Goal: Information Seeking & Learning: Learn about a topic

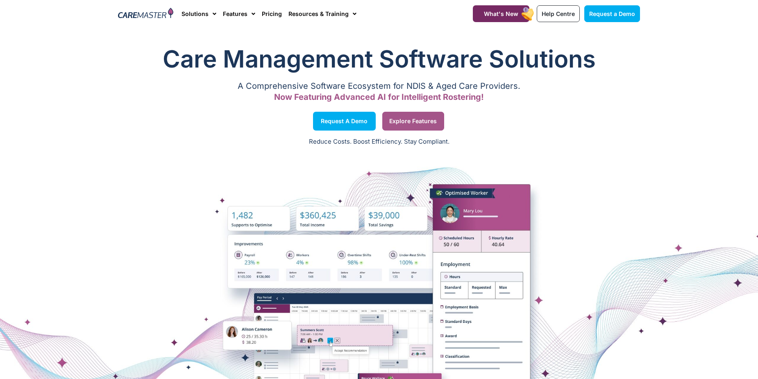
click at [415, 123] on span "Explore Features" at bounding box center [413, 121] width 48 height 4
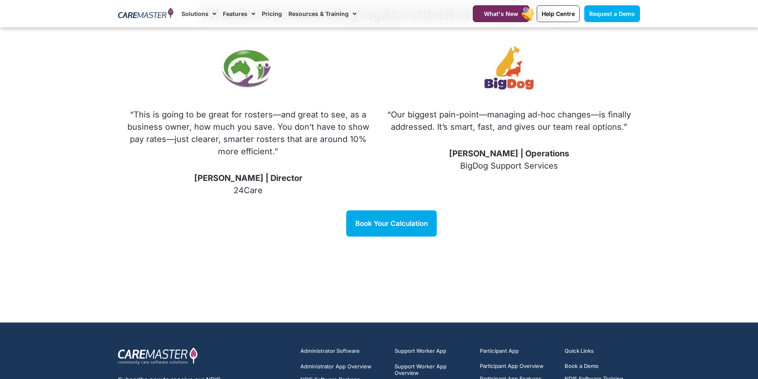
scroll to position [1174, 0]
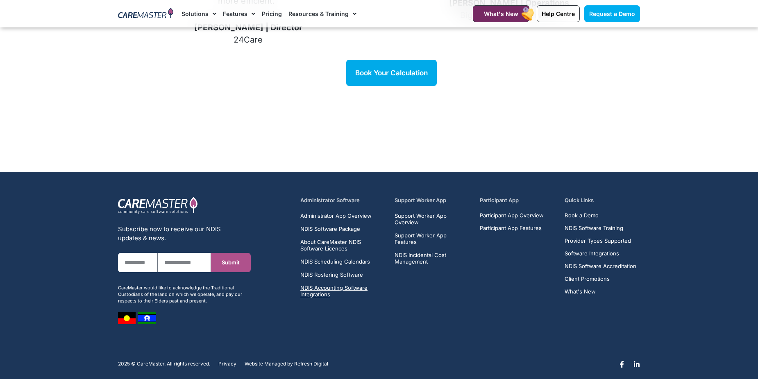
click at [343, 285] on span "NDIS Accounting Software Integrations" at bounding box center [342, 291] width 85 height 13
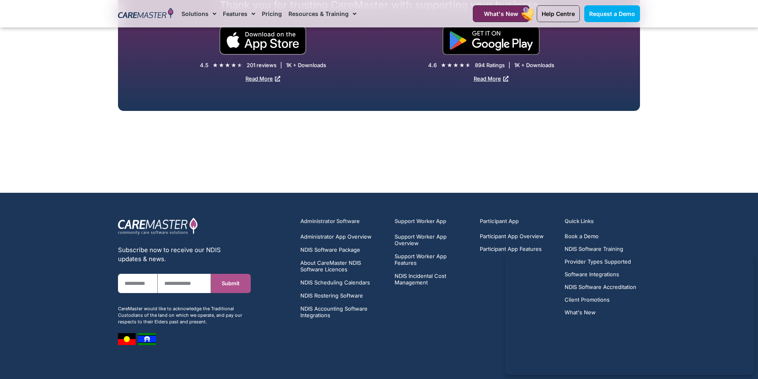
scroll to position [1328, 0]
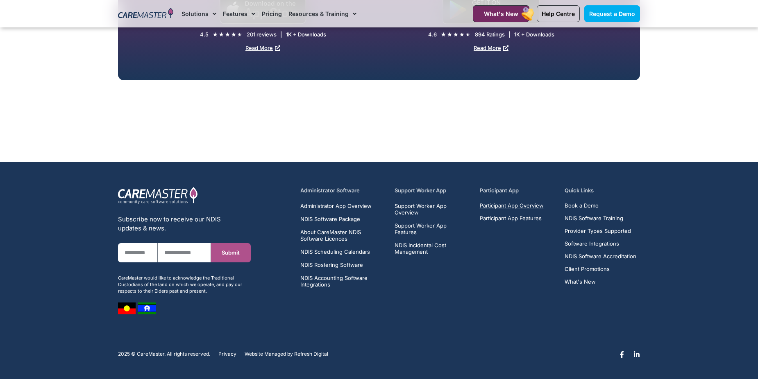
click at [497, 208] on span "Participant App Overview" at bounding box center [512, 206] width 64 height 6
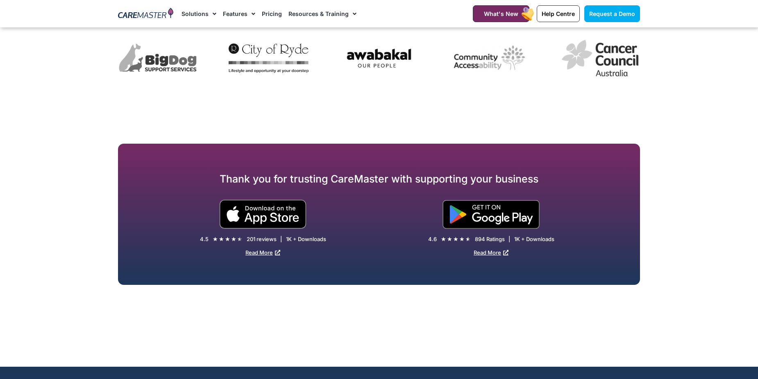
scroll to position [1328, 0]
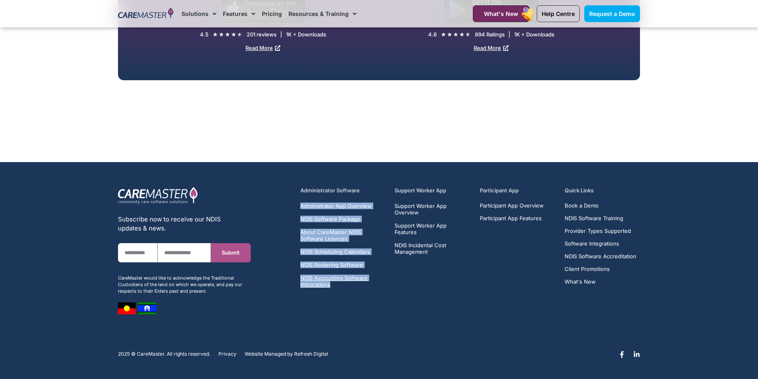
drag, startPoint x: 303, startPoint y: 203, endPoint x: 367, endPoint y: 283, distance: 101.9
click at [367, 283] on div "Administrator Software Administrator App Overview NDIS Software Package About C…" at bounding box center [470, 251] width 348 height 136
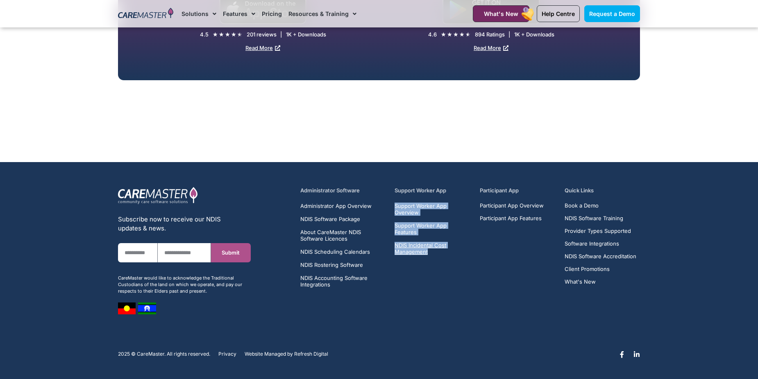
drag, startPoint x: 394, startPoint y: 204, endPoint x: 439, endPoint y: 247, distance: 62.6
click at [439, 247] on div "Administrator Software Administrator App Overview NDIS Software Package About C…" at bounding box center [469, 237] width 339 height 101
copy ul "Support Worker App Overview Support Worker App Features NDIS Incidental Cost Ma…"
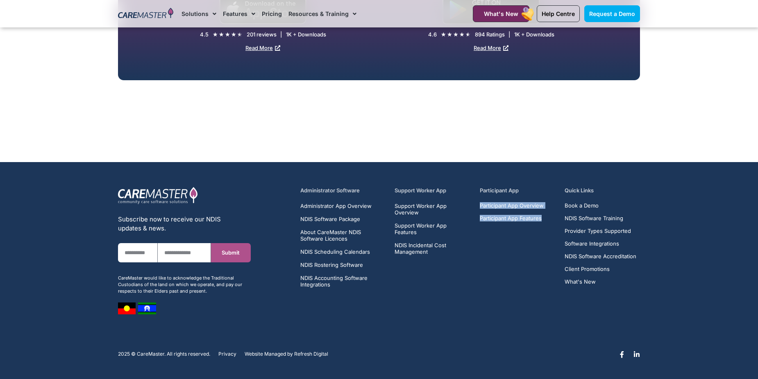
drag, startPoint x: 544, startPoint y: 221, endPoint x: 478, endPoint y: 207, distance: 66.9
click at [478, 207] on div "Administrator Software Administrator App Overview NDIS Software Package About C…" at bounding box center [469, 237] width 339 height 101
copy ul "Participant App Overview Participant App Features"
click at [499, 206] on span "Participant App Overview" at bounding box center [512, 206] width 64 height 6
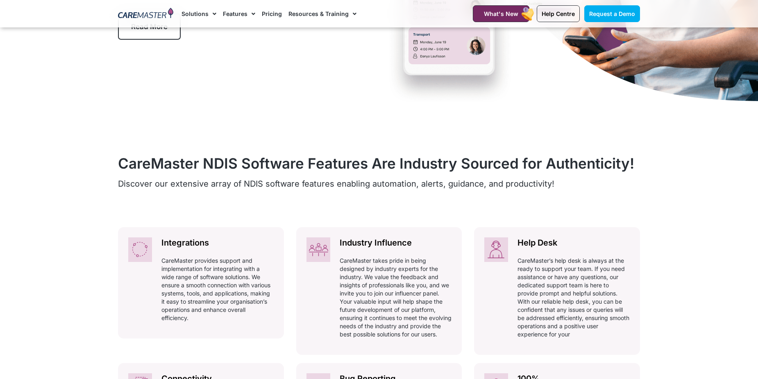
scroll to position [205, 0]
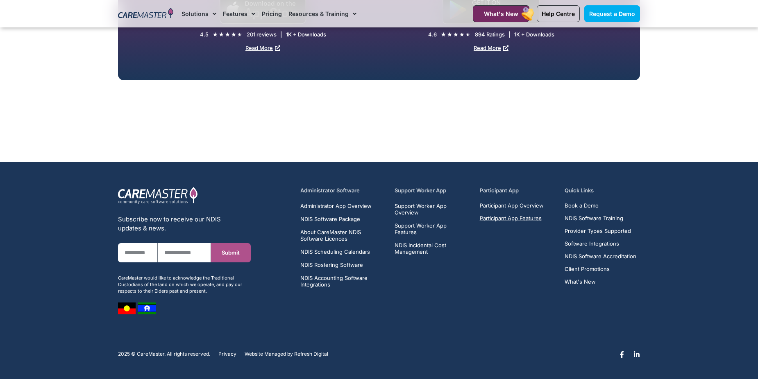
click at [511, 219] on span "Participant App Features" at bounding box center [511, 218] width 62 height 6
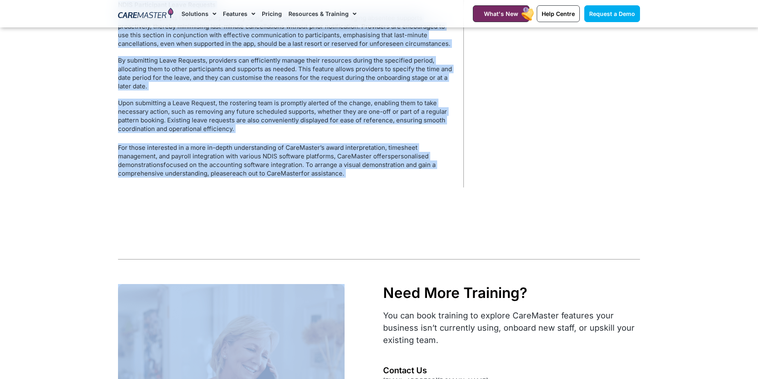
scroll to position [1912, 0]
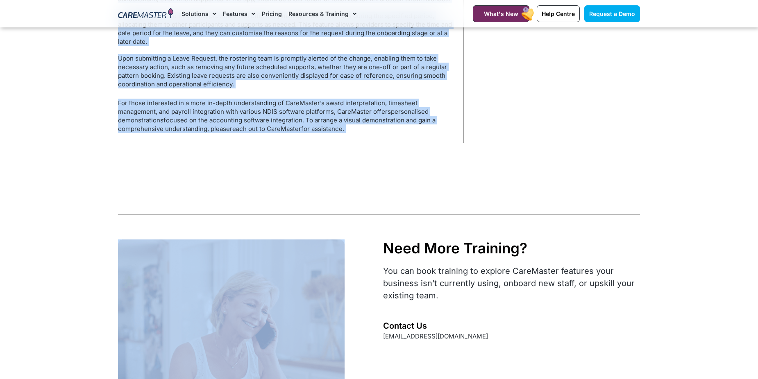
drag, startPoint x: 119, startPoint y: 154, endPoint x: 376, endPoint y: 125, distance: 258.4
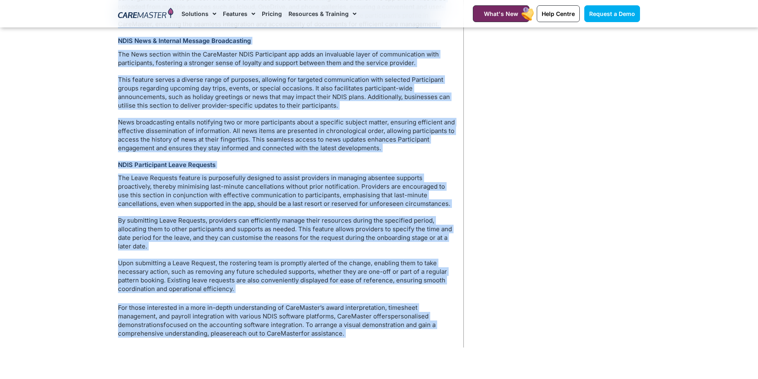
copy div "Participant Secure Login The login process for the Participant App has been met…"
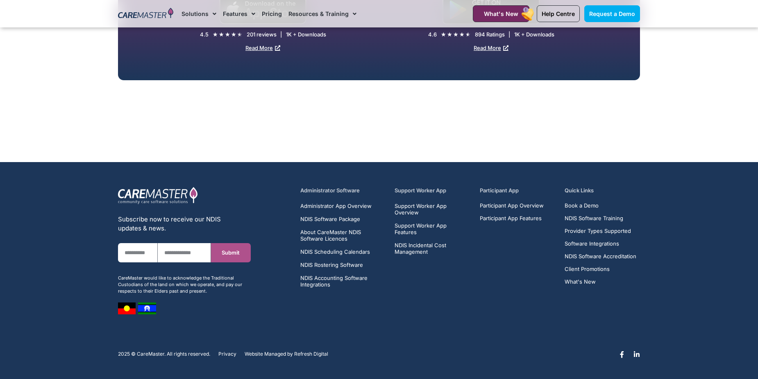
scroll to position [1328, 0]
click at [430, 226] on span "Support Worker App Features" at bounding box center [431, 228] width 75 height 13
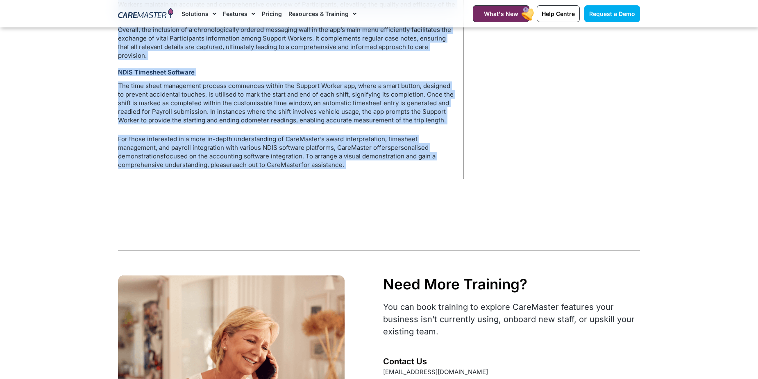
scroll to position [1229, 0]
drag, startPoint x: 118, startPoint y: 213, endPoint x: 354, endPoint y: 190, distance: 236.6
copy div "NDIS Shift Software The Support Worker App presents a user-friendly home screen…"
